Goal: Information Seeking & Learning: Learn about a topic

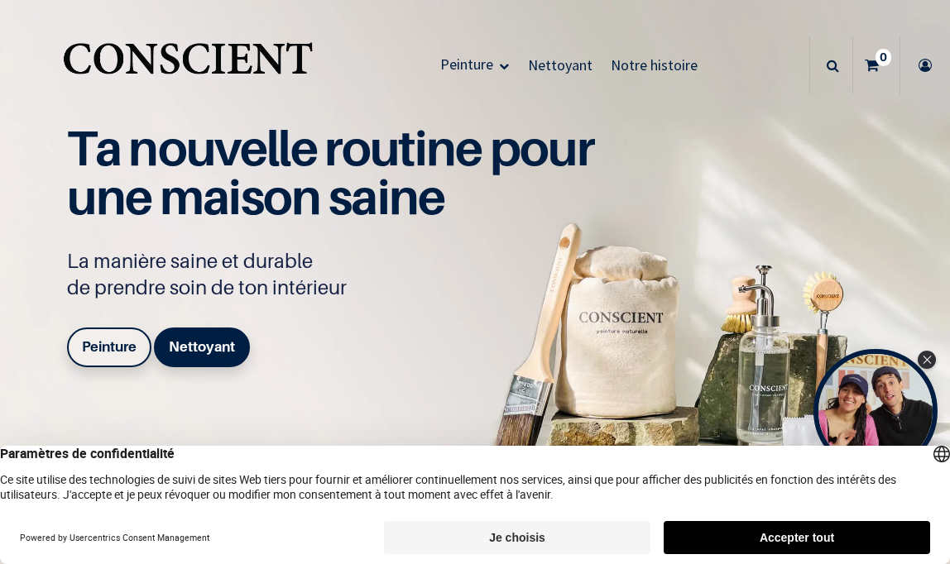
click at [802, 532] on button "Accepter tout" at bounding box center [797, 537] width 266 height 33
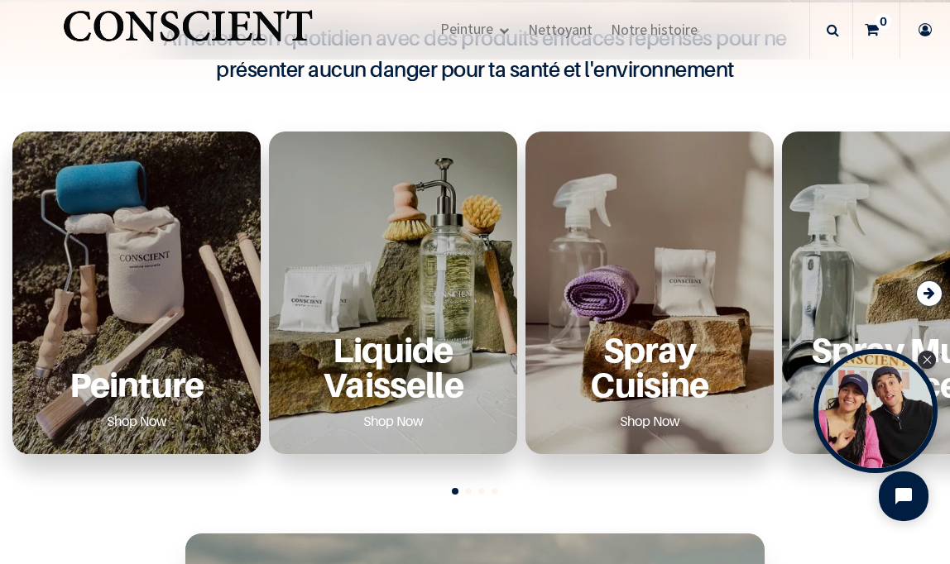
scroll to position [530, 0]
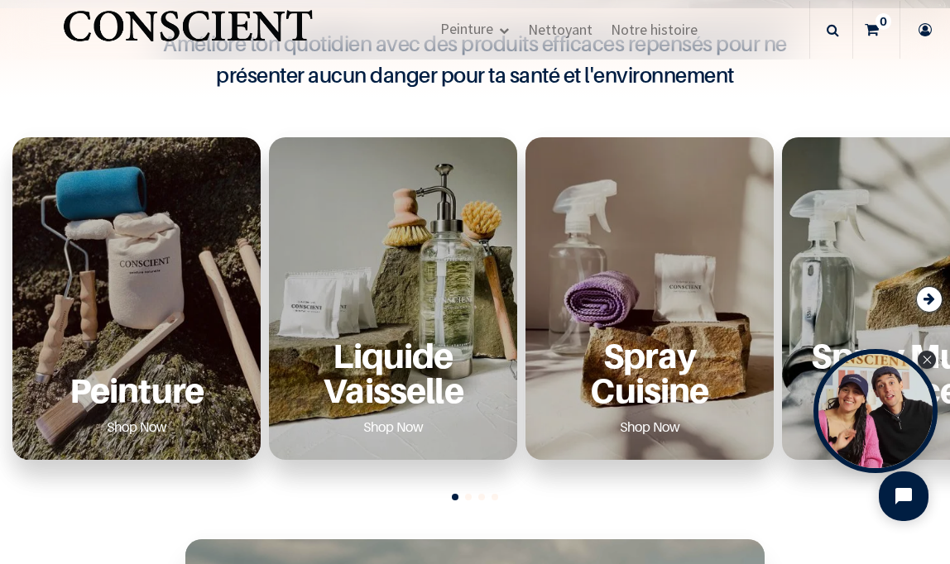
click at [168, 266] on div "Peinture Shop Now" at bounding box center [136, 298] width 248 height 323
click at [137, 427] on link "Shop Now" at bounding box center [137, 427] width 100 height 26
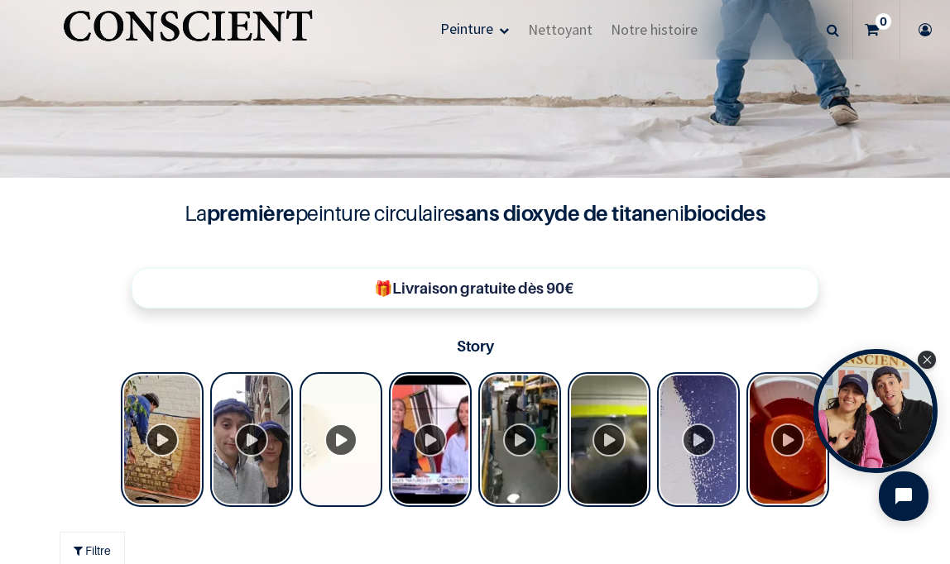
scroll to position [423, 0]
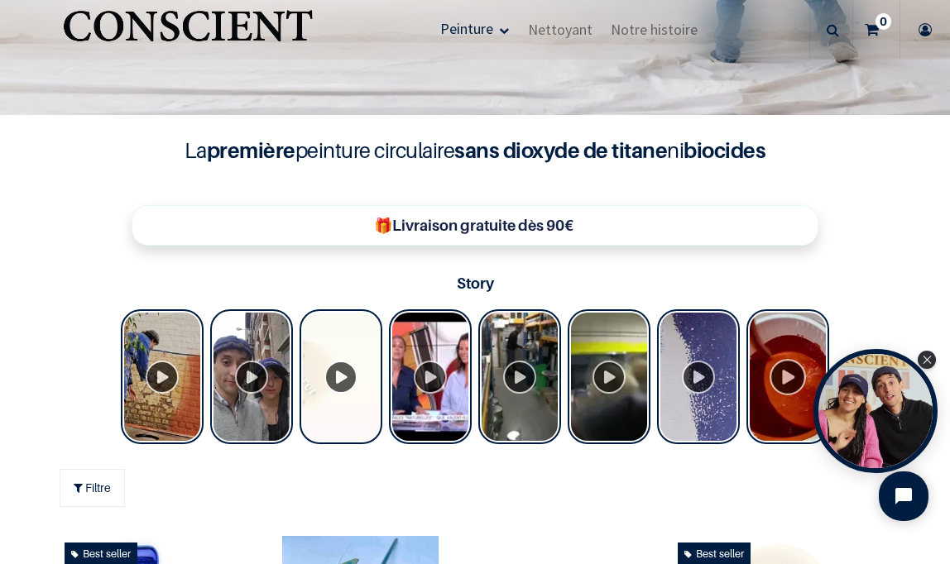
click at [780, 367] on div "Tolstoy Stories" at bounding box center [787, 376] width 83 height 135
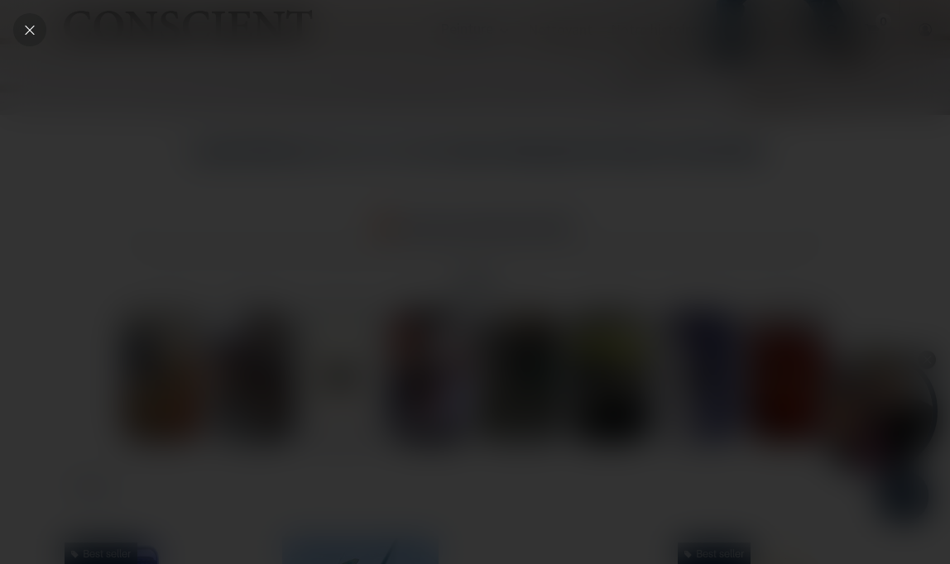
click at [34, 33] on icon "Close" at bounding box center [29, 29] width 15 height 15
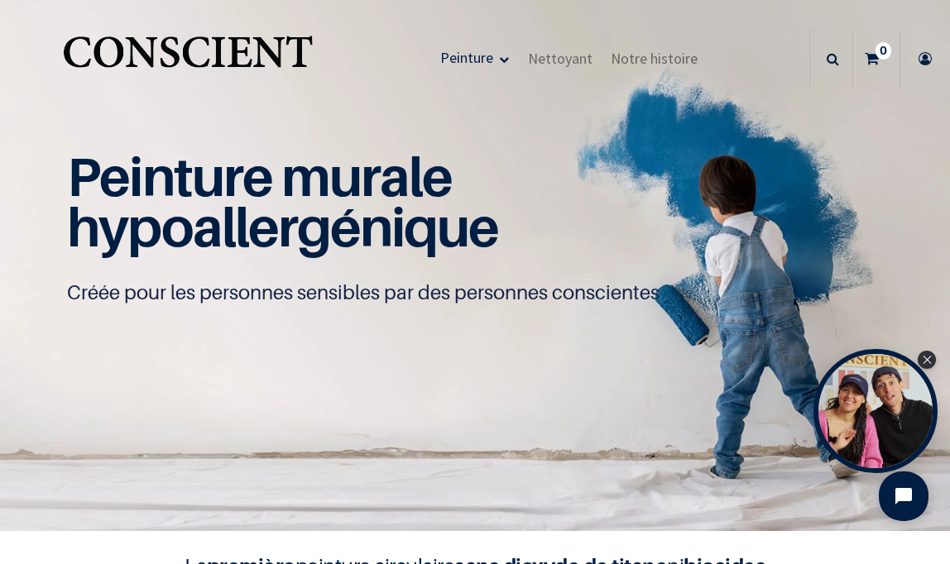
scroll to position [0, 0]
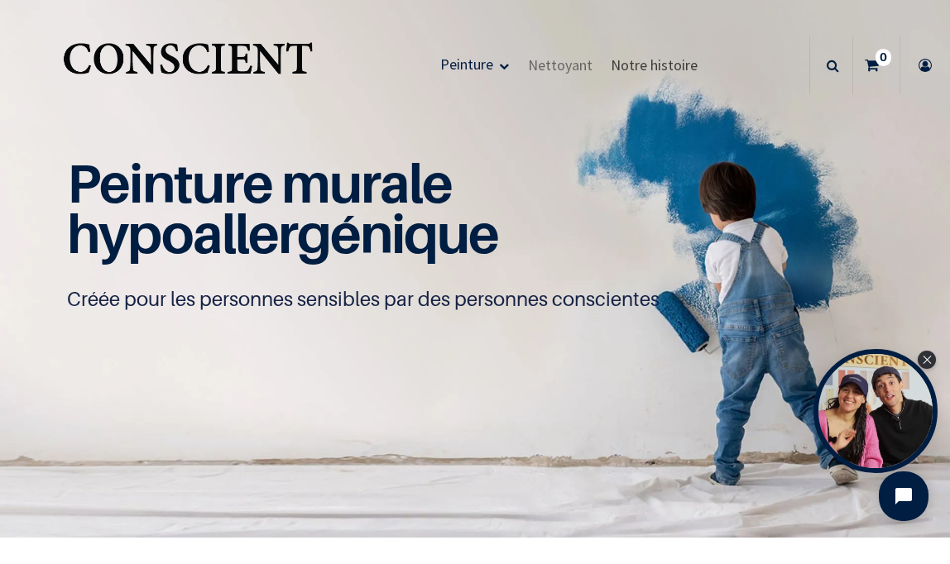
click at [651, 60] on span "Notre histoire" at bounding box center [654, 64] width 87 height 19
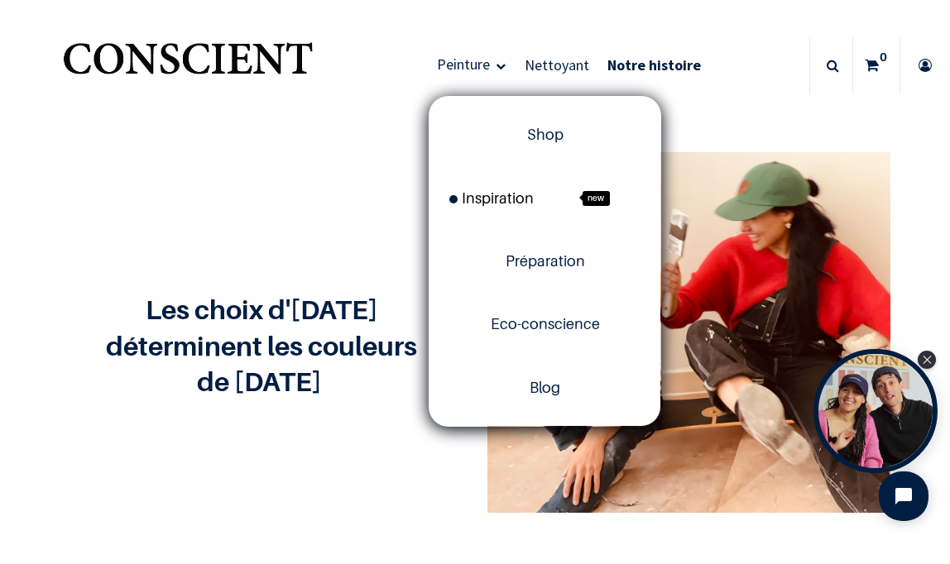
click at [495, 190] on span "Inspiration" at bounding box center [491, 198] width 84 height 17
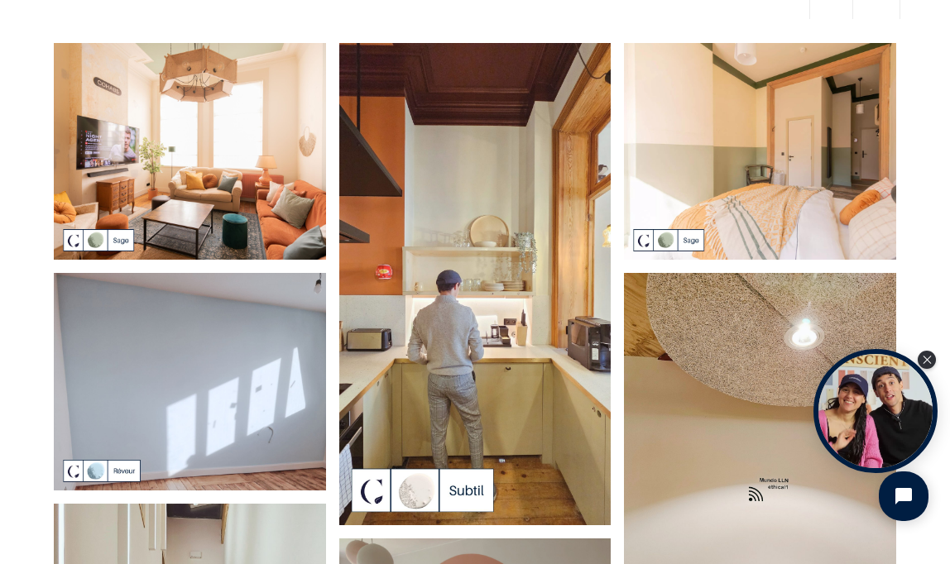
scroll to position [91, 0]
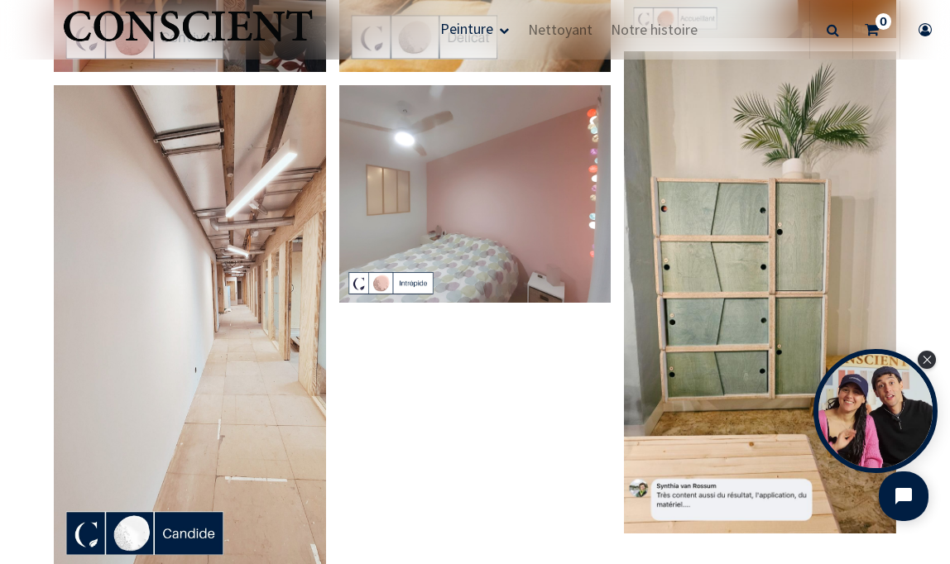
scroll to position [2874, 0]
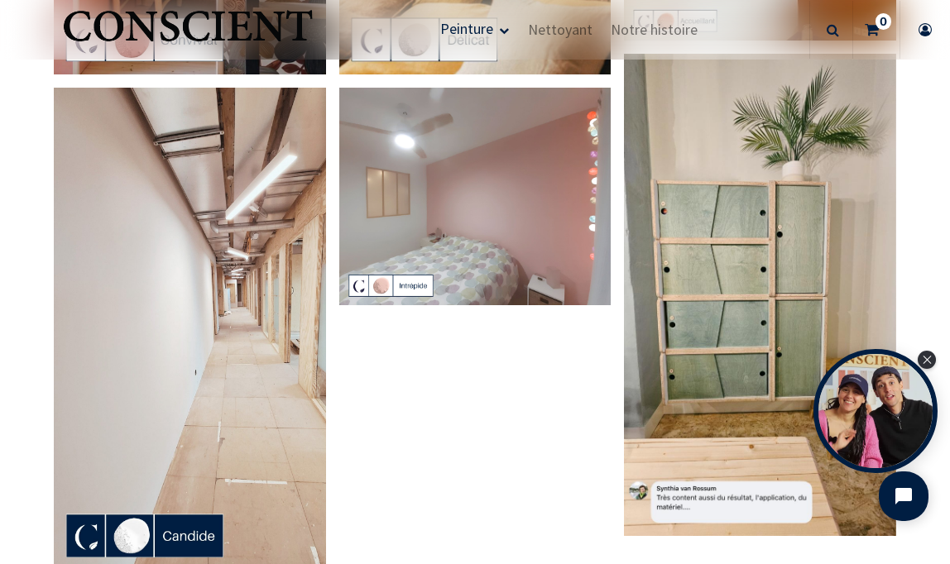
click at [760, 291] on img at bounding box center [759, 295] width 271 height 482
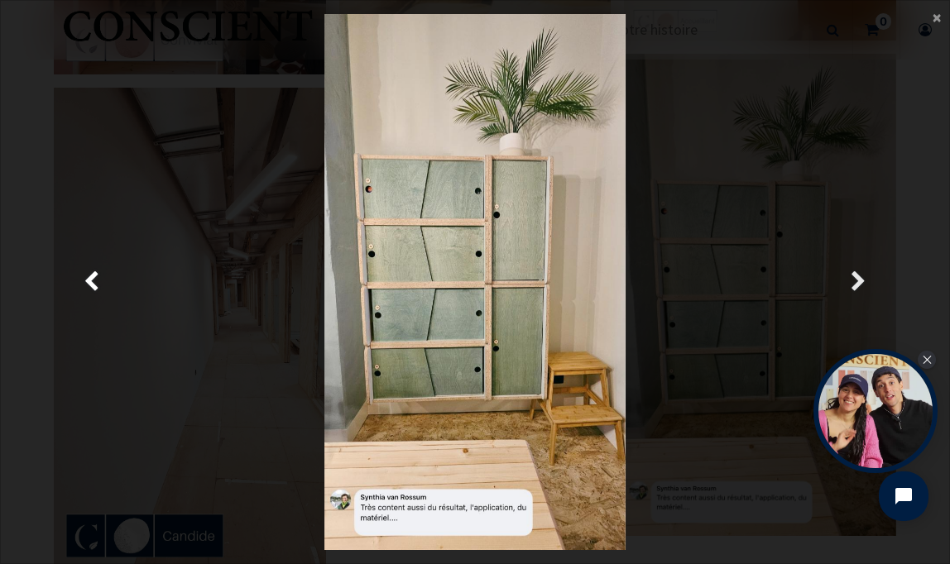
click at [863, 278] on span "Suivante" at bounding box center [859, 282] width 16 height 32
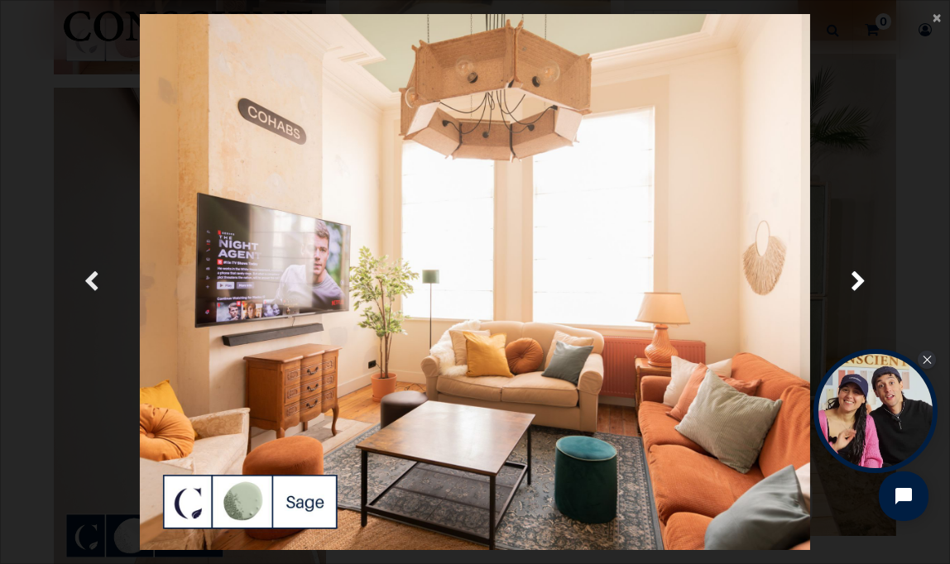
click at [91, 278] on span "Précedent" at bounding box center [92, 282] width 16 height 32
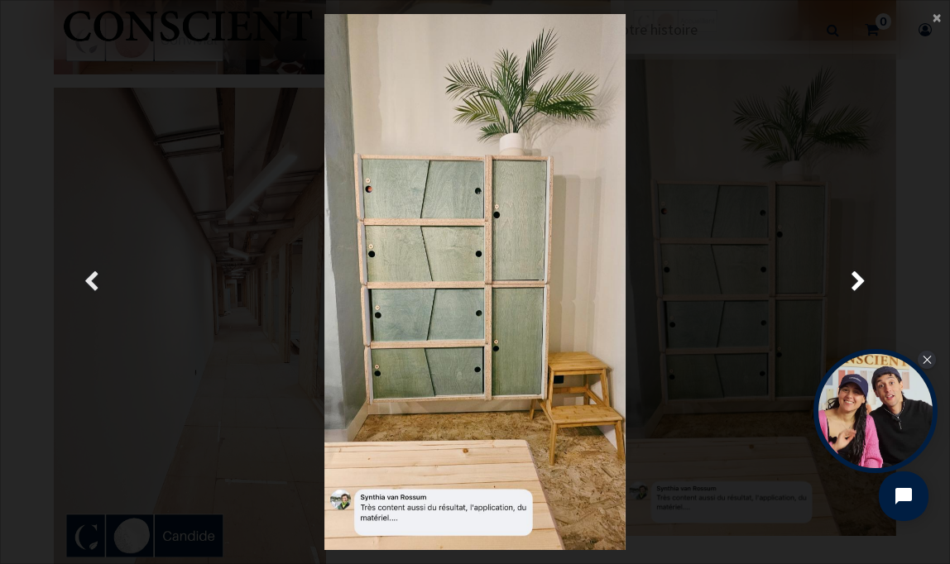
click at [91, 278] on span "Précedent" at bounding box center [92, 282] width 16 height 32
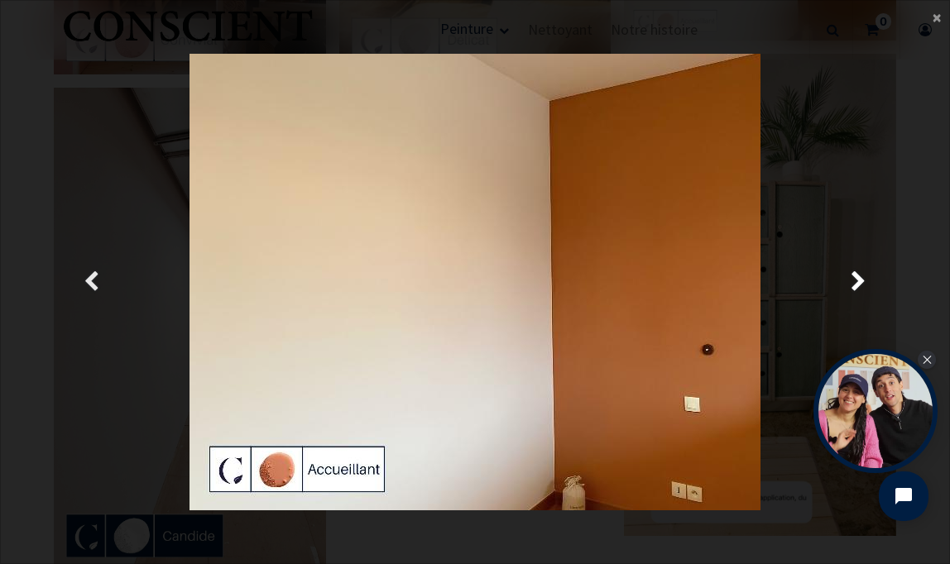
click at [91, 278] on span "Précedent" at bounding box center [92, 282] width 16 height 32
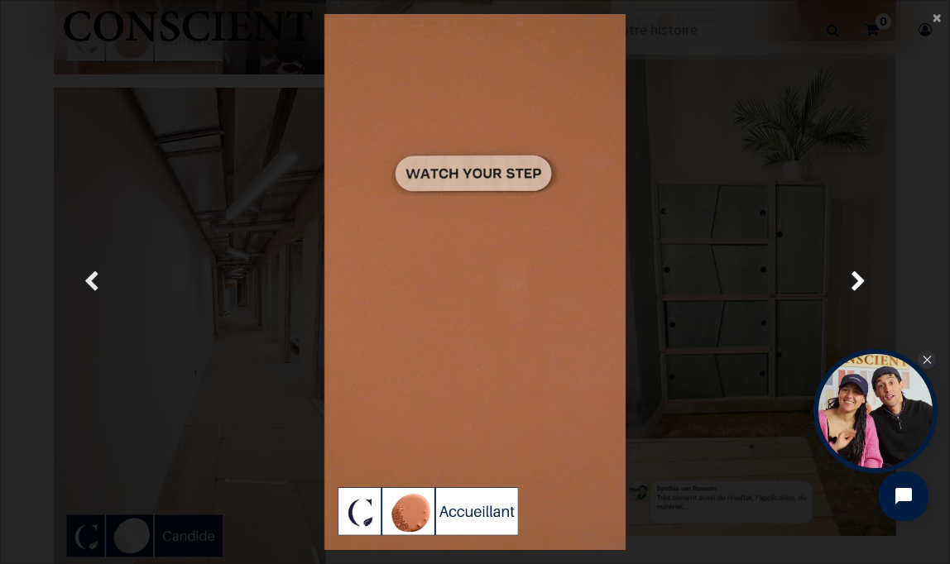
click at [91, 278] on span "Précedent" at bounding box center [92, 282] width 16 height 32
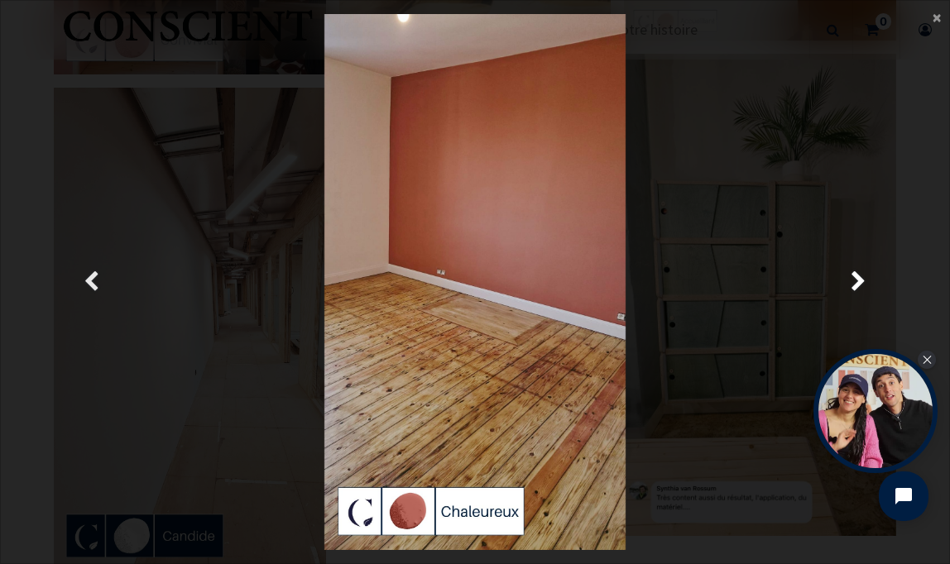
click at [91, 278] on span "Précedent" at bounding box center [92, 282] width 16 height 32
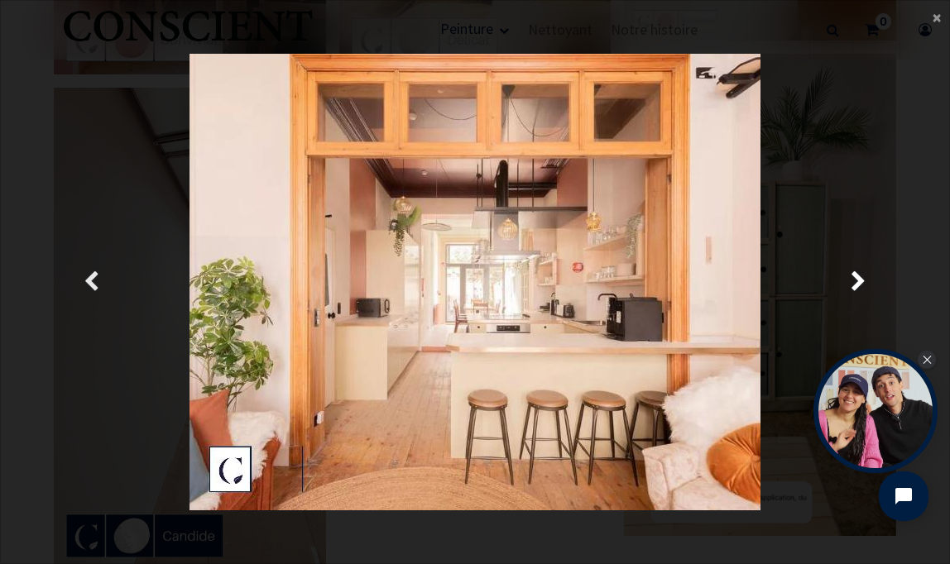
click at [91, 278] on span "Précedent" at bounding box center [92, 282] width 16 height 32
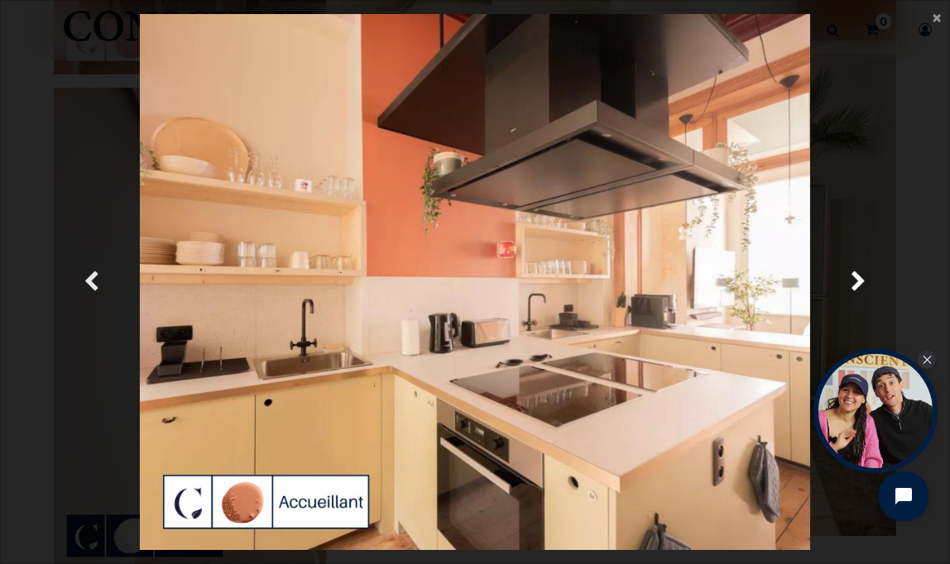
click at [91, 278] on span "Précedent" at bounding box center [92, 282] width 16 height 32
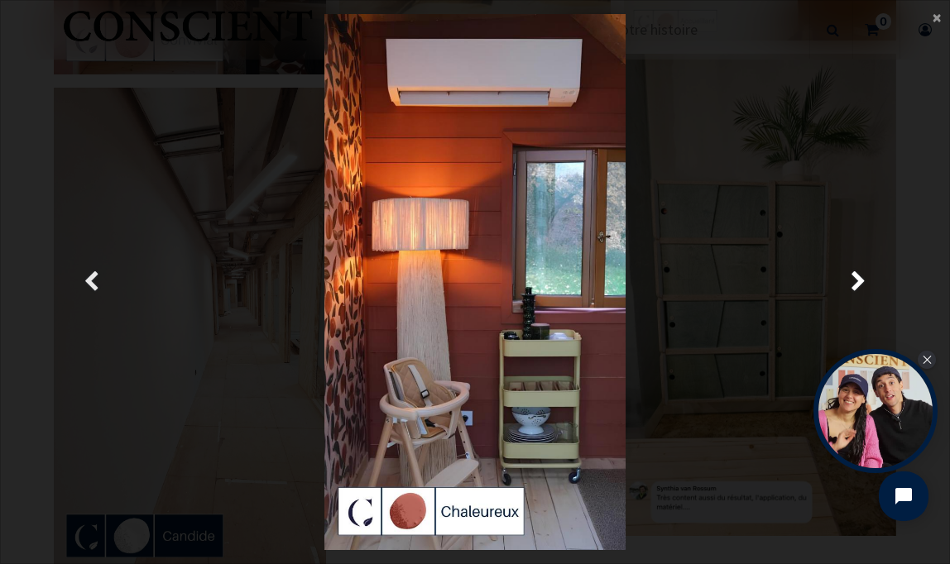
click at [91, 278] on span "Précedent" at bounding box center [92, 282] width 16 height 32
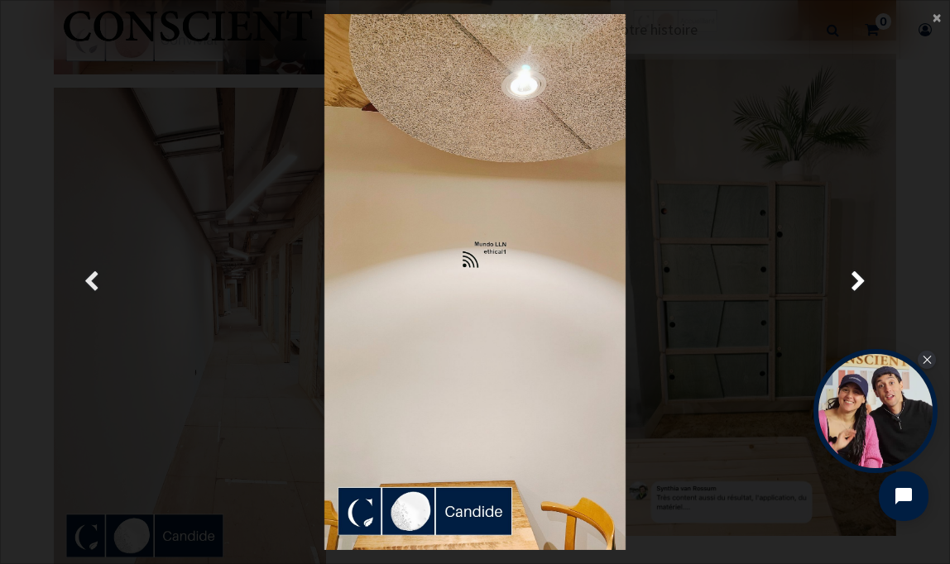
click at [91, 278] on span "Précedent" at bounding box center [92, 282] width 16 height 32
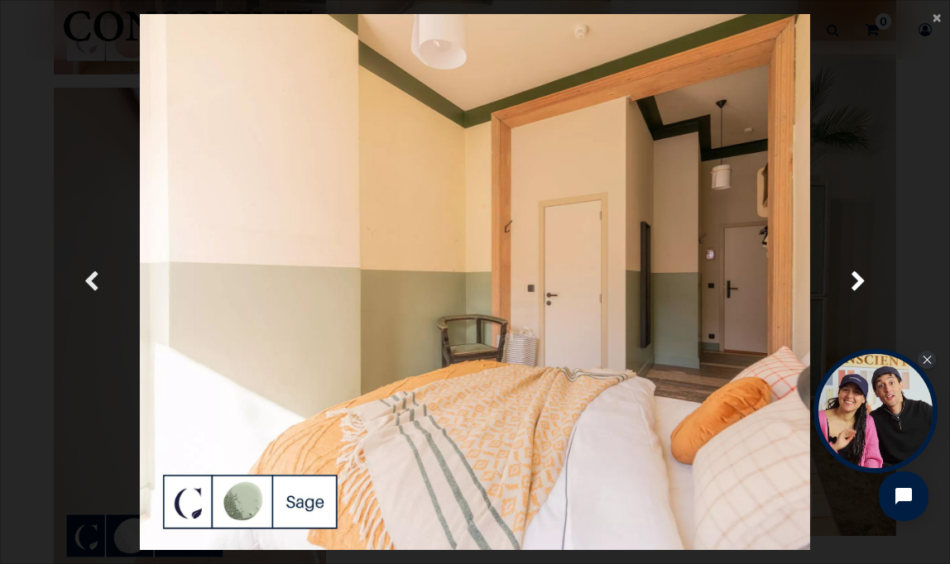
click at [91, 278] on span "Précedent" at bounding box center [92, 282] width 16 height 32
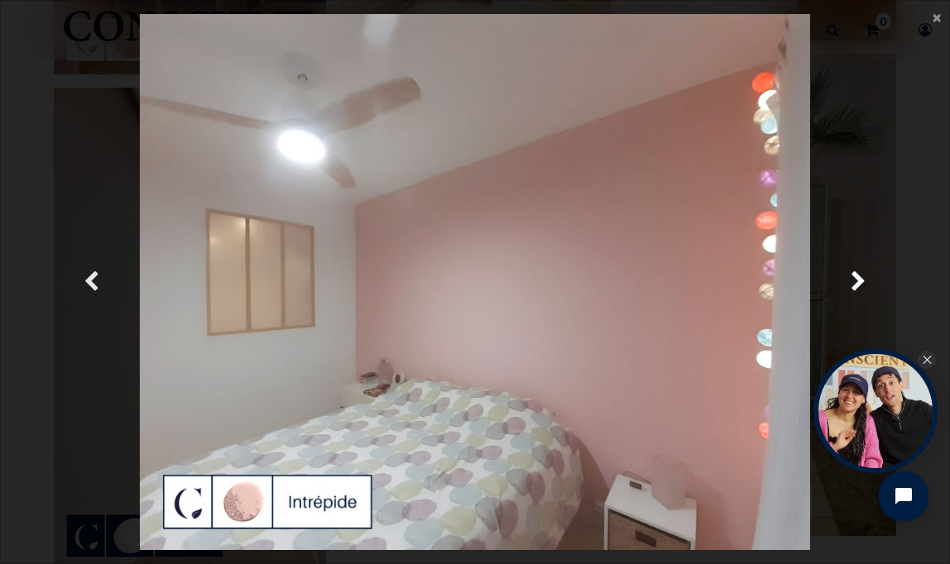
click at [91, 278] on span "Précedent" at bounding box center [92, 282] width 16 height 32
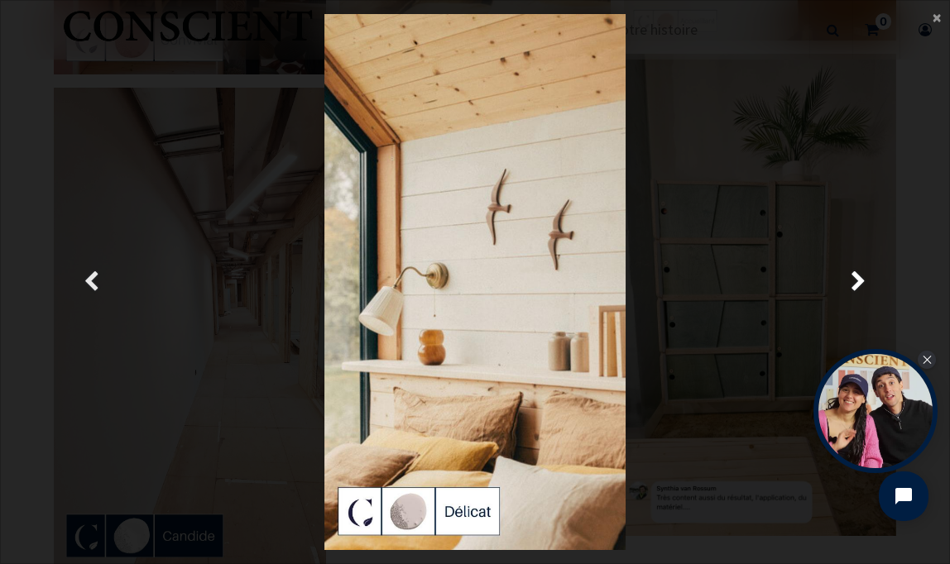
click at [91, 278] on span "Précedent" at bounding box center [92, 282] width 16 height 32
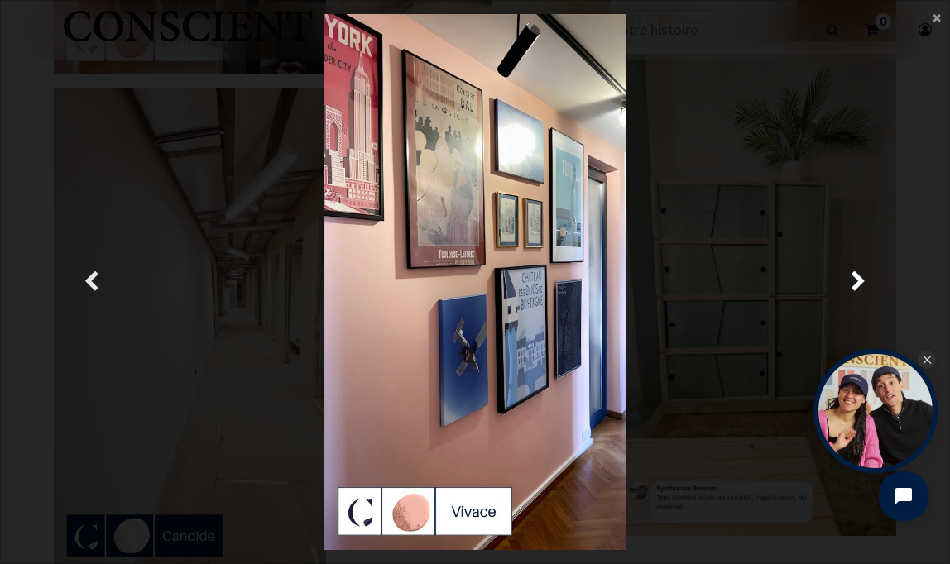
click at [90, 280] on span "Précedent" at bounding box center [92, 282] width 16 height 32
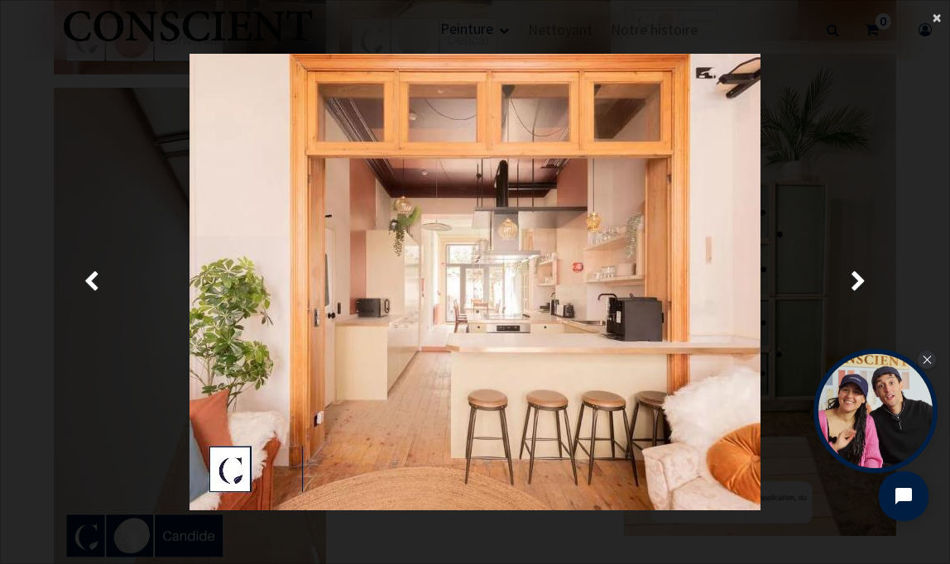
click at [934, 14] on span "×" at bounding box center [937, 17] width 8 height 22
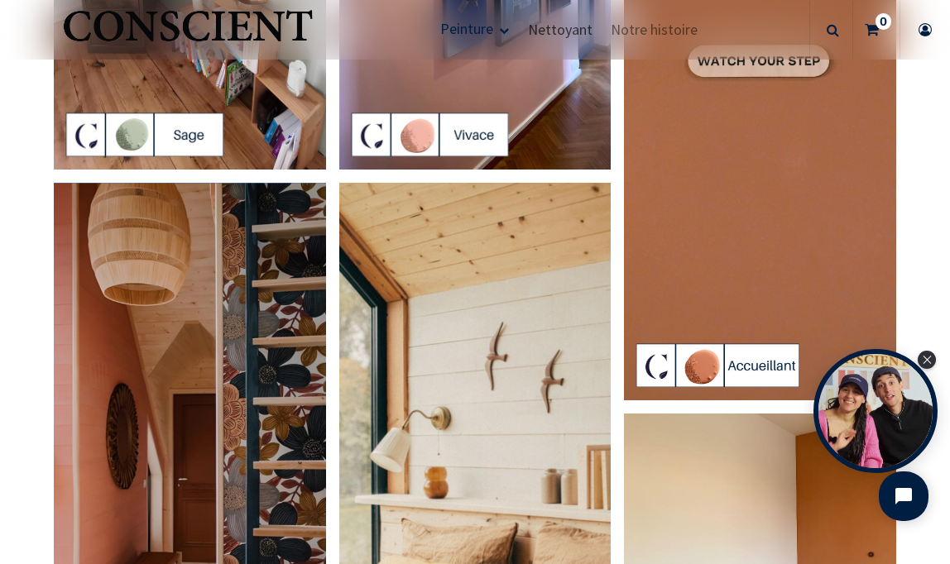
scroll to position [2282, 0]
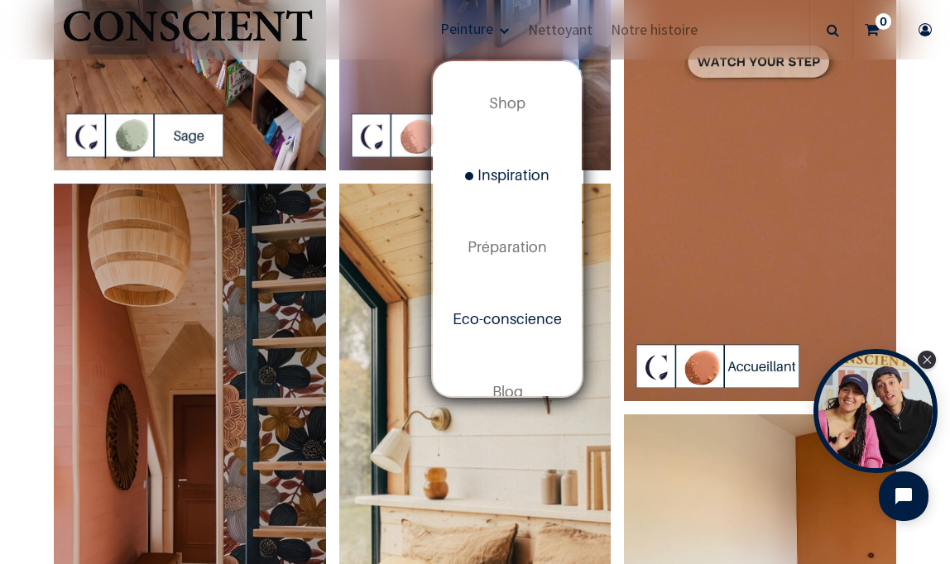
click at [502, 311] on span "Eco-conscience" at bounding box center [507, 318] width 109 height 17
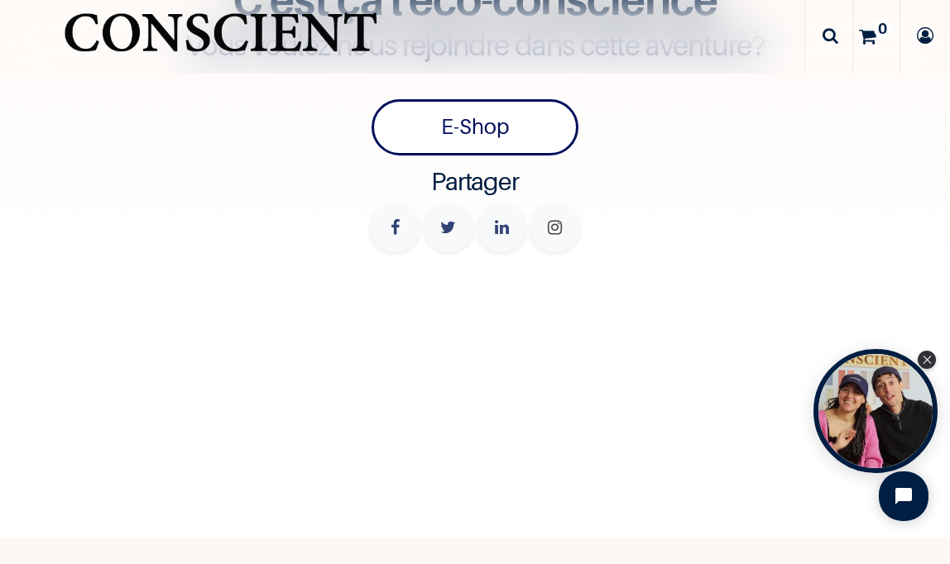
scroll to position [5308, 0]
